Goal: Task Accomplishment & Management: Use online tool/utility

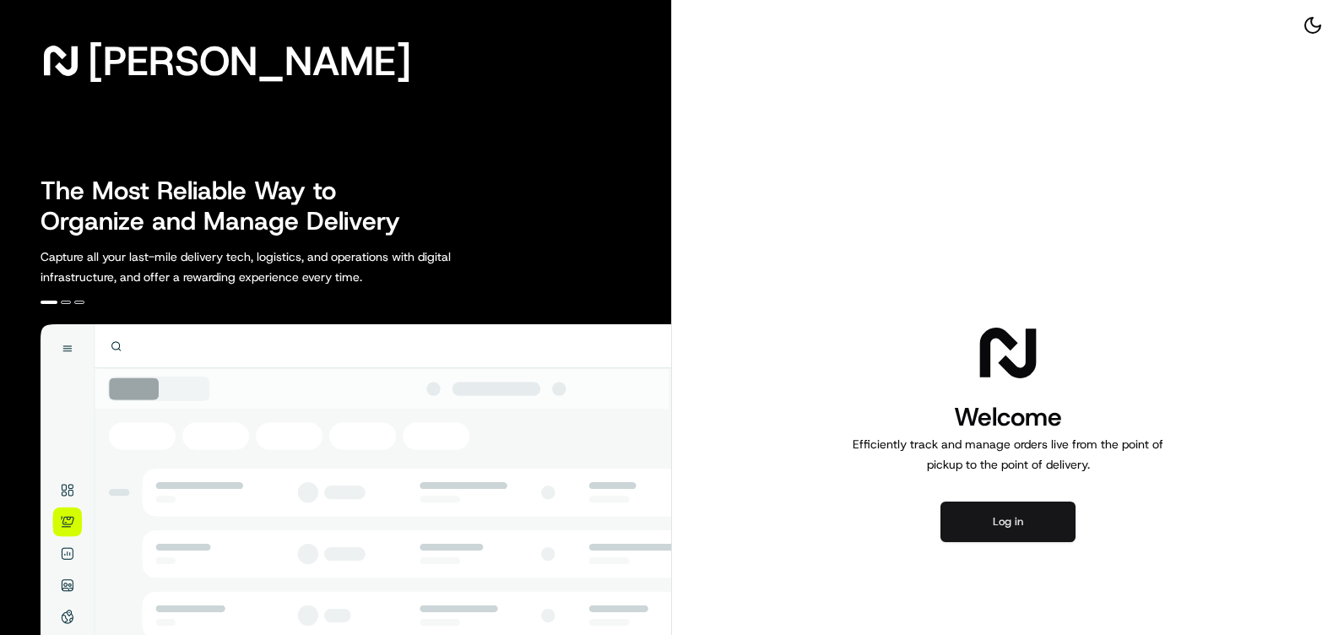
click at [1015, 536] on button "Log in" at bounding box center [1007, 521] width 135 height 41
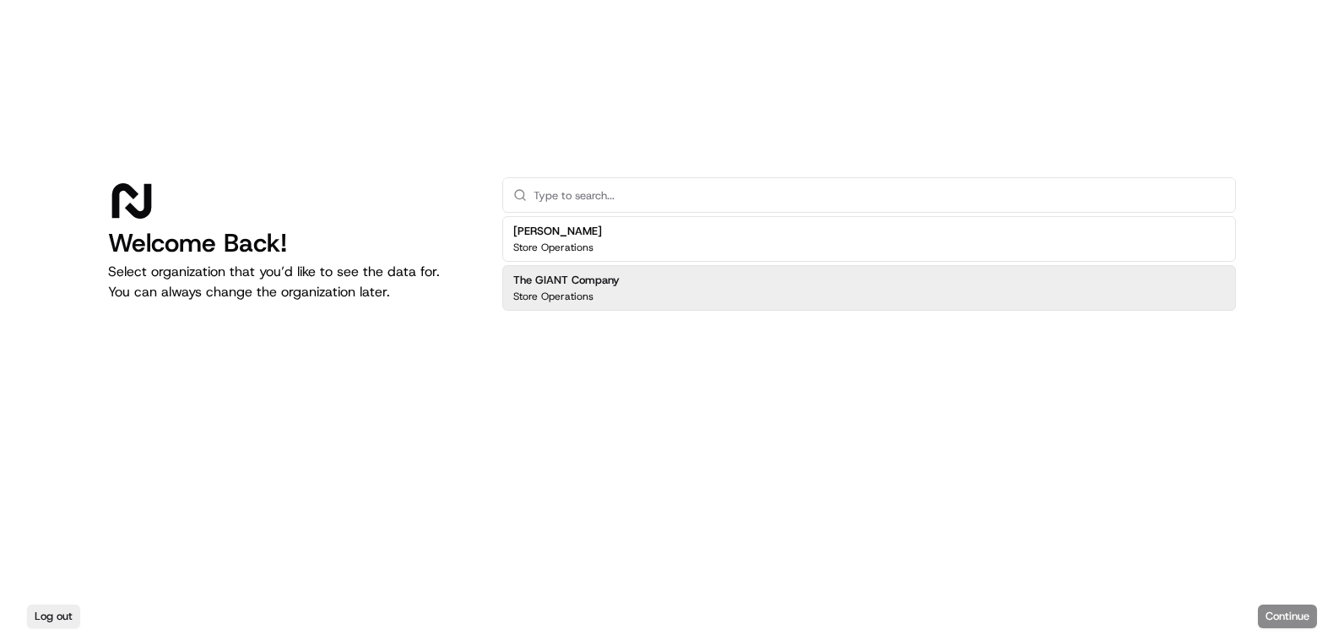
click at [609, 287] on h2 "The GIANT Company" at bounding box center [566, 280] width 106 height 15
click at [1298, 618] on button "Continue" at bounding box center [1287, 616] width 59 height 24
